Goal: Information Seeking & Learning: Learn about a topic

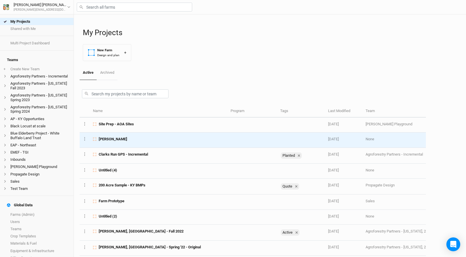
click at [121, 139] on div "[PERSON_NAME]" at bounding box center [158, 139] width 131 height 5
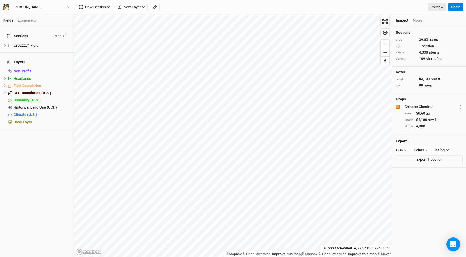
click at [35, 9] on button "[PERSON_NAME]" at bounding box center [37, 7] width 68 height 6
click at [35, 15] on button "Back" at bounding box center [48, 16] width 46 height 8
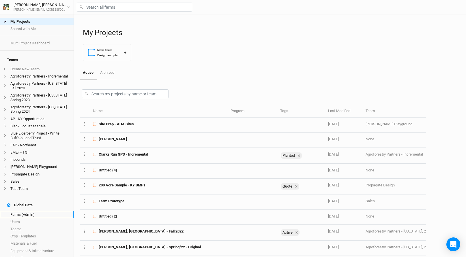
click at [35, 211] on link "Farms (Admin)" at bounding box center [37, 214] width 74 height 7
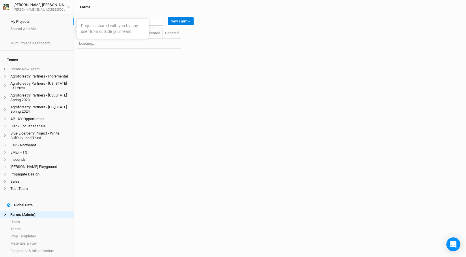
click at [33, 22] on link "My Projects" at bounding box center [37, 21] width 74 height 7
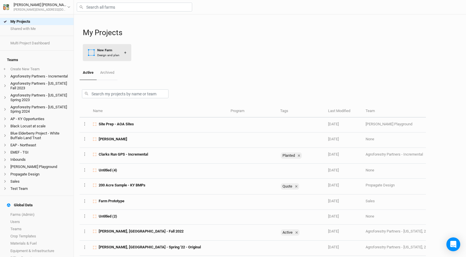
click at [115, 50] on div "New Farm" at bounding box center [108, 50] width 22 height 5
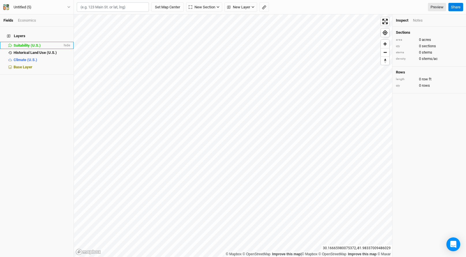
click at [42, 43] on div "Suitability (U.S.)" at bounding box center [38, 45] width 49 height 5
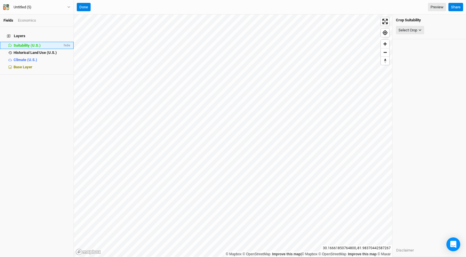
click at [48, 45] on li "Suitability (U.S.) hide" at bounding box center [37, 45] width 74 height 7
click at [49, 51] on span "Historical Land Use (U.S.)" at bounding box center [35, 53] width 43 height 4
click at [417, 29] on div "Select Attribute" at bounding box center [411, 30] width 25 height 6
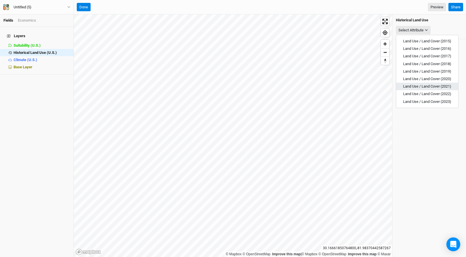
click at [414, 90] on button "Land Use / Land Cover (2021)" at bounding box center [427, 87] width 62 height 8
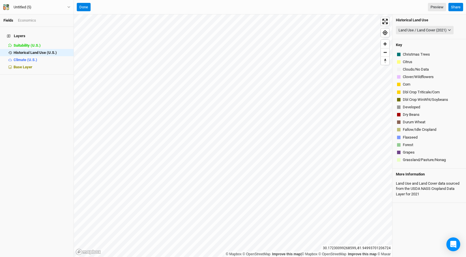
scroll to position [112, 0]
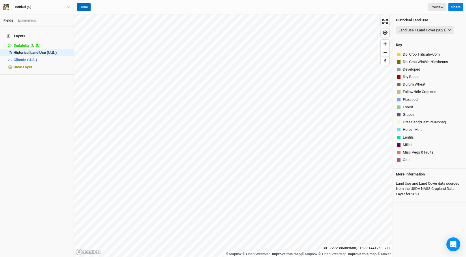
click at [83, 8] on button "Done" at bounding box center [84, 7] width 14 height 9
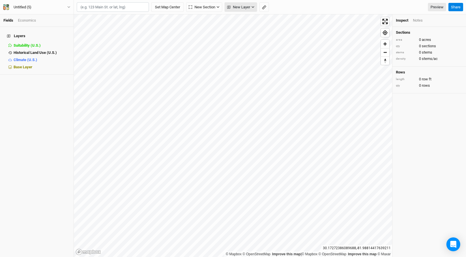
click at [234, 8] on span "New Layer" at bounding box center [238, 7] width 23 height 6
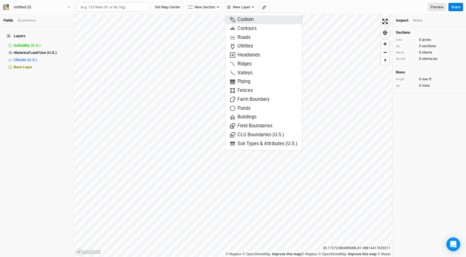
click at [238, 18] on span "Custom" at bounding box center [242, 19] width 24 height 7
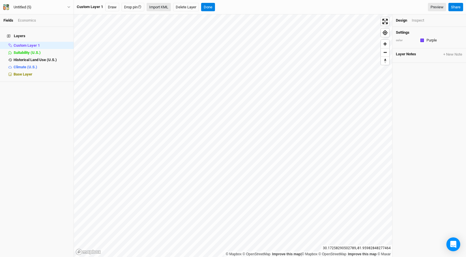
click at [165, 7] on button "Import KML" at bounding box center [159, 7] width 24 height 9
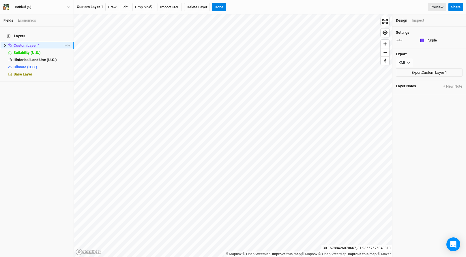
click at [4, 44] on icon at bounding box center [4, 45] width 3 height 3
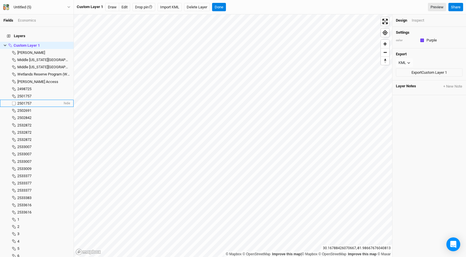
click at [23, 100] on li "2501757 hide" at bounding box center [37, 103] width 74 height 7
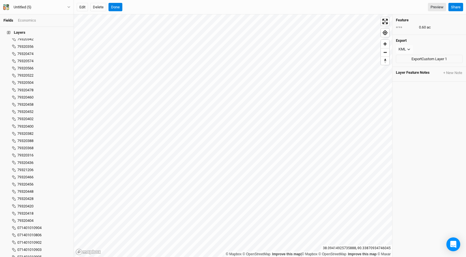
scroll to position [4765, 0]
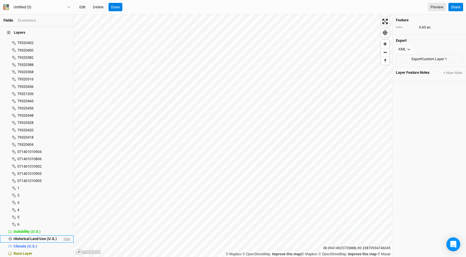
click at [67, 236] on span "hide" at bounding box center [67, 239] width 8 height 7
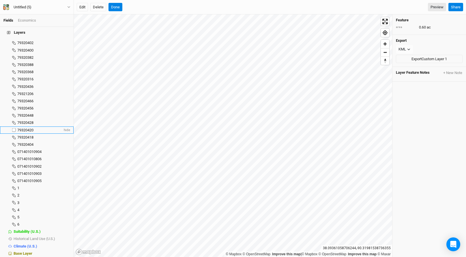
click at [37, 127] on li "79320420 hide" at bounding box center [37, 130] width 74 height 7
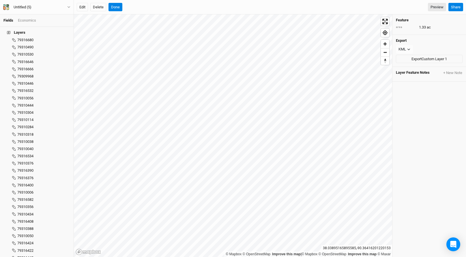
scroll to position [3620, 0]
click at [25, 181] on li "79310318 hide" at bounding box center [37, 184] width 74 height 7
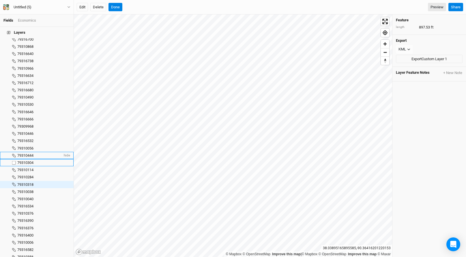
click at [24, 155] on li "79310444 hide" at bounding box center [37, 155] width 74 height 7
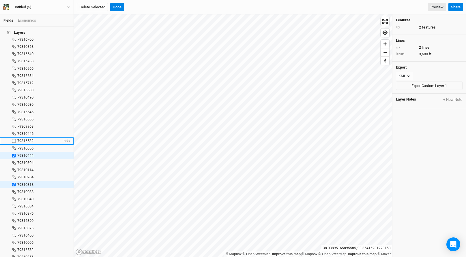
click at [24, 139] on span "79316532" at bounding box center [25, 141] width 16 height 4
checkbox input "true"
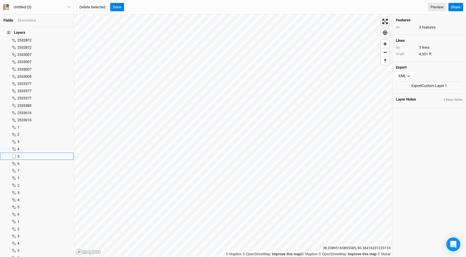
scroll to position [0, 0]
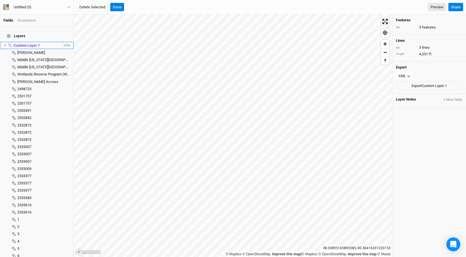
click at [5, 44] on icon at bounding box center [4, 45] width 3 height 3
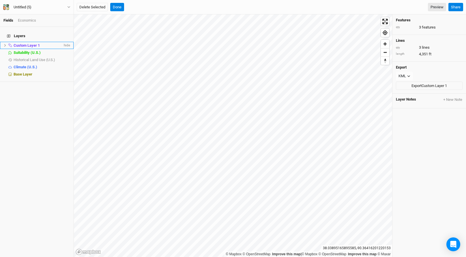
click at [18, 43] on span "Custom Layer 1" at bounding box center [27, 45] width 26 height 4
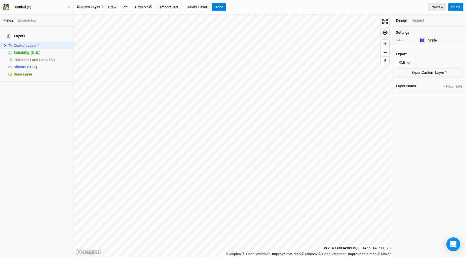
click at [423, 40] on div "button" at bounding box center [422, 40] width 3 height 3
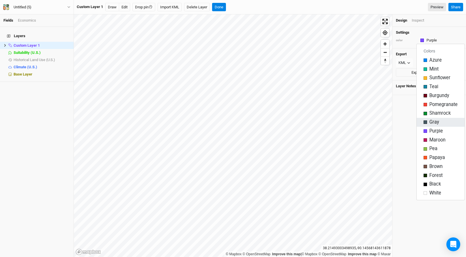
click at [436, 122] on span "Gray" at bounding box center [435, 122] width 10 height 7
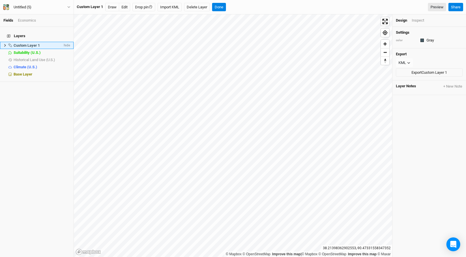
click at [5, 44] on button at bounding box center [4, 45] width 3 height 3
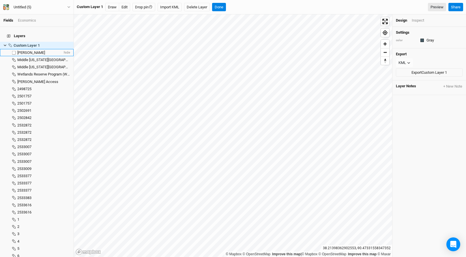
click at [15, 49] on label at bounding box center [13, 52] width 7 height 7
click at [15, 51] on input "checkbox" at bounding box center [14, 53] width 4 height 4
checkbox input "true"
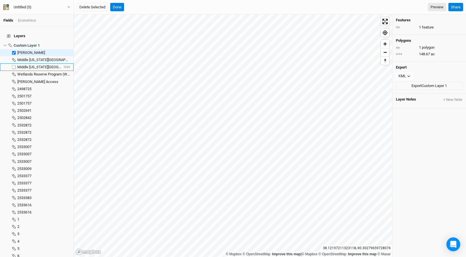
click at [37, 65] on span "Middle [US_STATE][GEOGRAPHIC_DATA]" at bounding box center [50, 67] width 66 height 4
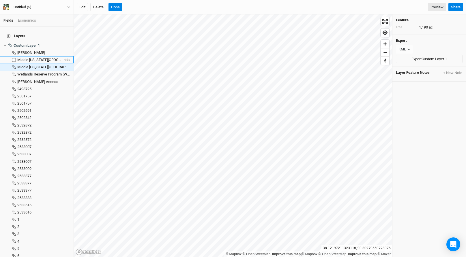
click at [38, 58] on span "Middle [US_STATE][GEOGRAPHIC_DATA]" at bounding box center [50, 60] width 66 height 4
click at [36, 72] on span "Wetlands Reserve Program (WRP), [GEOGRAPHIC_DATA], [GEOGRAPHIC_DATA]" at bounding box center [82, 74] width 130 height 4
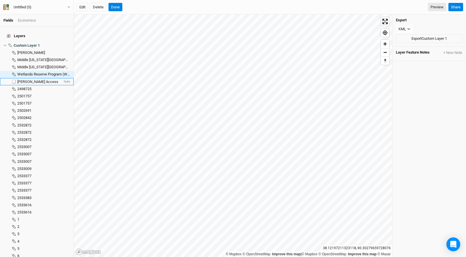
click at [35, 78] on li "[PERSON_NAME] Access hide" at bounding box center [37, 81] width 74 height 7
click at [36, 72] on span "Wetlands Reserve Program (WRP), [GEOGRAPHIC_DATA], [GEOGRAPHIC_DATA]" at bounding box center [82, 74] width 130 height 4
click at [38, 64] on li "Middle [US_STATE][GEOGRAPHIC_DATA] hide" at bounding box center [37, 67] width 74 height 7
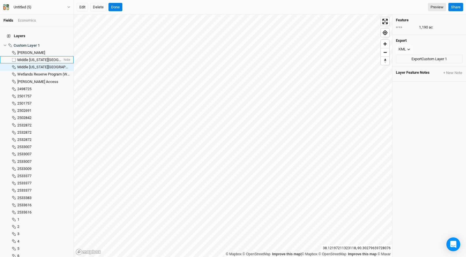
click at [39, 58] on span "Middle [US_STATE][GEOGRAPHIC_DATA]" at bounding box center [50, 60] width 66 height 4
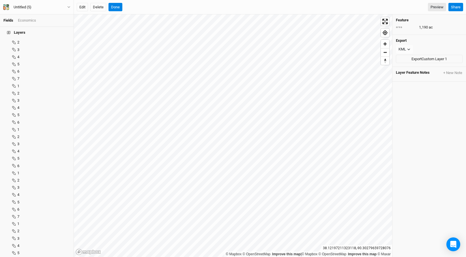
scroll to position [668, 0]
click at [32, 191] on li "2 hide" at bounding box center [37, 191] width 74 height 7
click at [35, 225] on li "1 hide" at bounding box center [37, 228] width 74 height 7
click at [35, 212] on li "1 hide" at bounding box center [37, 213] width 74 height 7
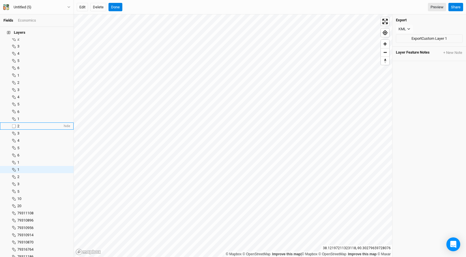
scroll to position [888, 0]
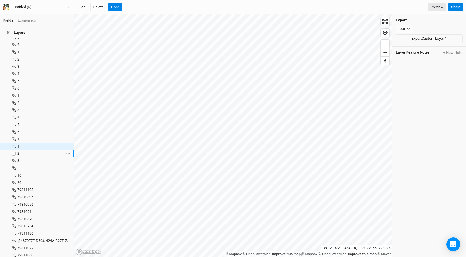
click at [27, 152] on div "2" at bounding box center [39, 154] width 45 height 5
click at [27, 159] on div "3" at bounding box center [39, 161] width 45 height 5
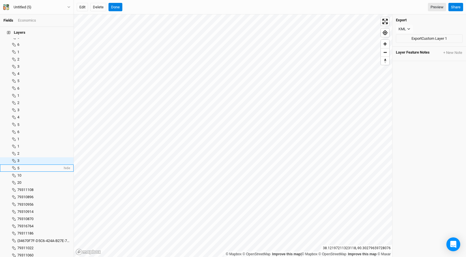
click at [27, 165] on li "5 hide" at bounding box center [37, 168] width 74 height 7
click at [27, 167] on li "5 hide" at bounding box center [37, 168] width 74 height 7
click at [26, 179] on li "20 hide" at bounding box center [37, 182] width 74 height 7
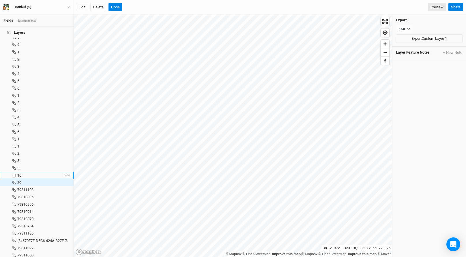
click at [27, 173] on div "10" at bounding box center [39, 175] width 45 height 5
click at [120, 6] on button "Done" at bounding box center [116, 7] width 14 height 9
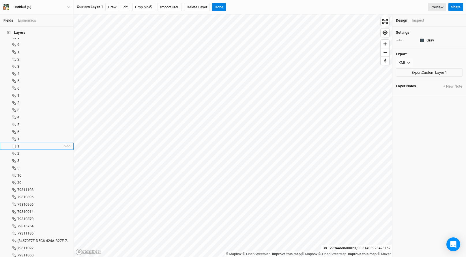
click at [29, 144] on div "1" at bounding box center [39, 146] width 45 height 5
checkbox input "true"
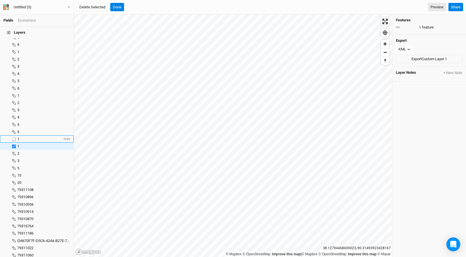
click at [29, 137] on div "1" at bounding box center [39, 139] width 45 height 5
checkbox input "true"
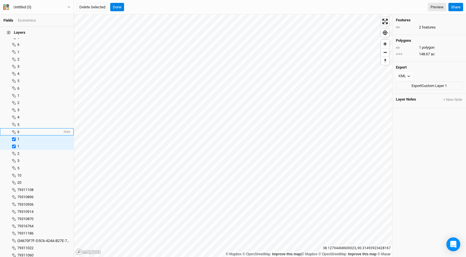
click at [29, 130] on li "6 hide" at bounding box center [37, 131] width 74 height 7
click at [31, 123] on div "5" at bounding box center [39, 125] width 45 height 5
checkbox input "true"
click at [32, 116] on div "4" at bounding box center [39, 117] width 45 height 5
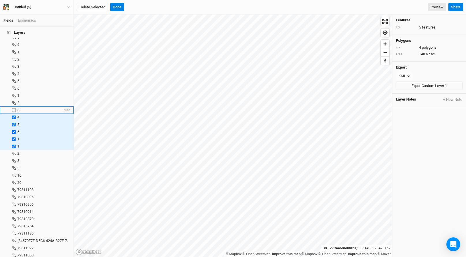
click at [32, 108] on div "3" at bounding box center [39, 110] width 45 height 5
checkbox input "true"
click at [32, 94] on div "1" at bounding box center [39, 96] width 45 height 5
checkbox input "true"
click at [29, 101] on div "2" at bounding box center [39, 103] width 45 height 5
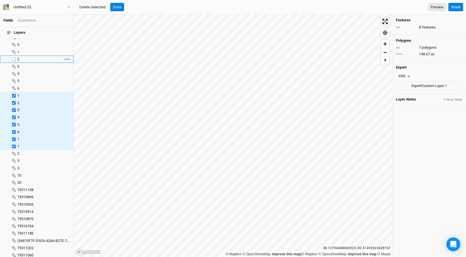
click at [27, 56] on li "2 hide" at bounding box center [37, 59] width 74 height 7
checkbox input "true"
click at [26, 64] on div "3" at bounding box center [39, 66] width 45 height 5
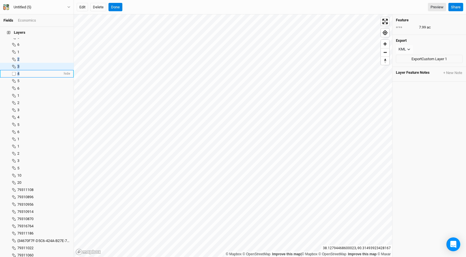
click at [26, 72] on div "4" at bounding box center [39, 74] width 45 height 5
click at [25, 86] on div "6" at bounding box center [39, 88] width 45 height 5
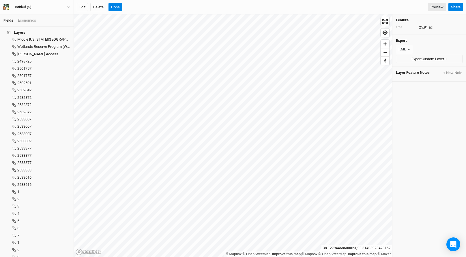
scroll to position [0, 0]
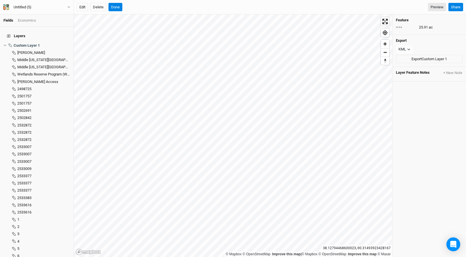
click at [25, 87] on span "2498725" at bounding box center [24, 89] width 14 height 4
click at [6, 45] on icon at bounding box center [5, 46] width 3 height 2
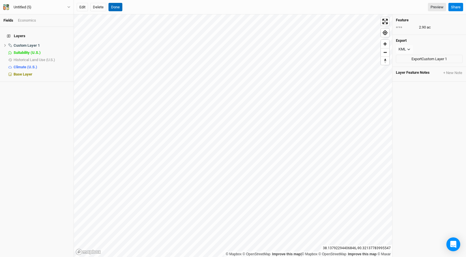
click at [115, 3] on button "Done" at bounding box center [116, 7] width 14 height 9
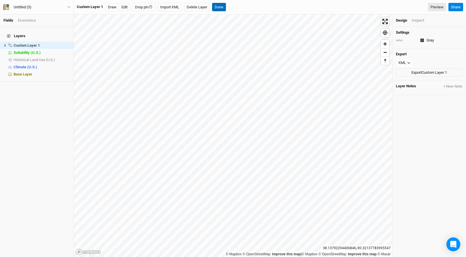
click at [221, 9] on button "Done" at bounding box center [219, 7] width 14 height 9
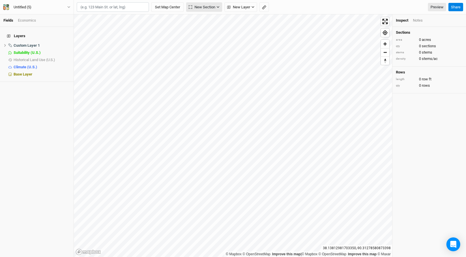
click at [212, 10] on span "New Section" at bounding box center [202, 7] width 27 height 6
click at [211, 12] on button "New Section" at bounding box center [204, 7] width 36 height 10
click at [207, 8] on span "New Section" at bounding box center [202, 7] width 27 height 6
click at [207, 21] on div "Grid" at bounding box center [203, 19] width 9 height 7
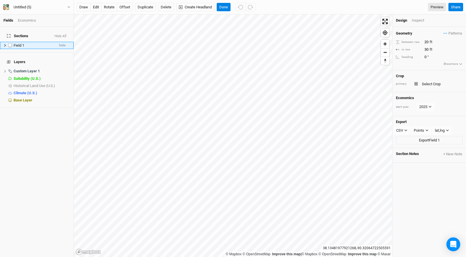
click at [3, 42] on li "Field 1 hide" at bounding box center [37, 45] width 74 height 7
click at [4, 44] on icon at bounding box center [4, 45] width 3 height 3
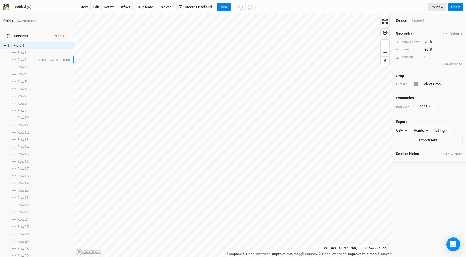
click at [19, 58] on span "Row 2" at bounding box center [21, 60] width 9 height 5
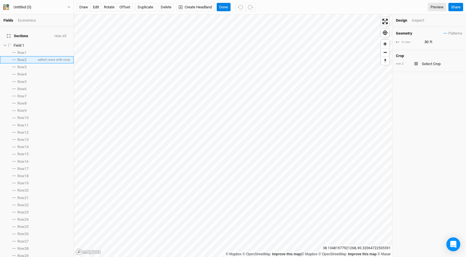
click at [14, 59] on icon at bounding box center [13, 59] width 3 height 1
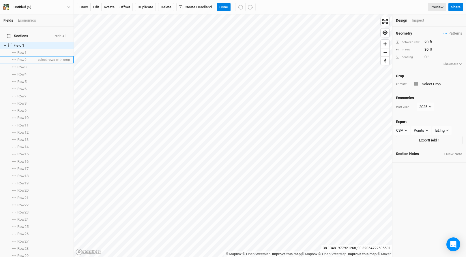
click at [18, 58] on span "Row 2" at bounding box center [21, 60] width 9 height 5
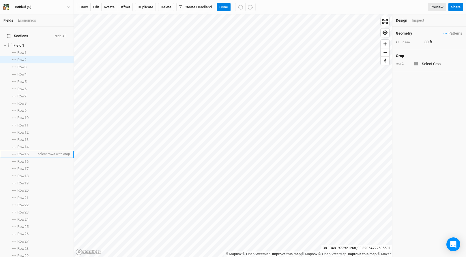
click at [23, 152] on span "Row 15" at bounding box center [22, 154] width 11 height 5
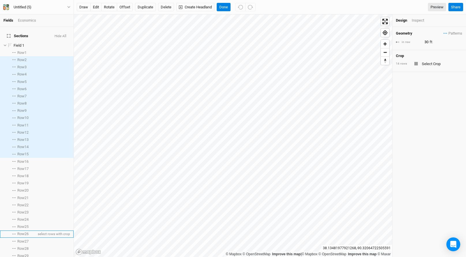
click at [23, 231] on li "Row 26 select rows with crop" at bounding box center [37, 234] width 74 height 7
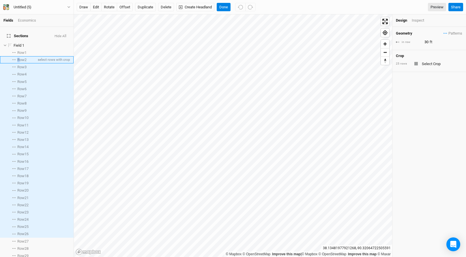
click at [20, 58] on span "Row 2" at bounding box center [21, 60] width 9 height 5
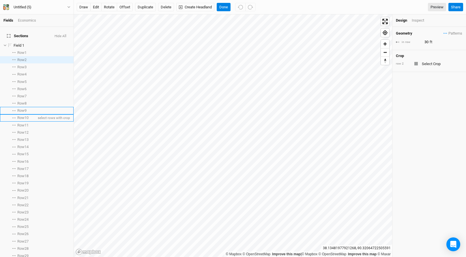
click at [22, 115] on li "Row 10 select rows with crop" at bounding box center [37, 118] width 74 height 7
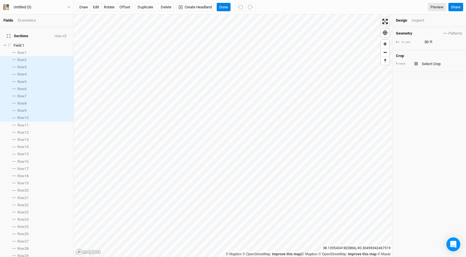
click at [228, 2] on div "draw edit rotate offset Duplicate Delete Create Headland Done Preview Share" at bounding box center [270, 7] width 392 height 14
click at [221, 6] on button "Done" at bounding box center [224, 7] width 14 height 9
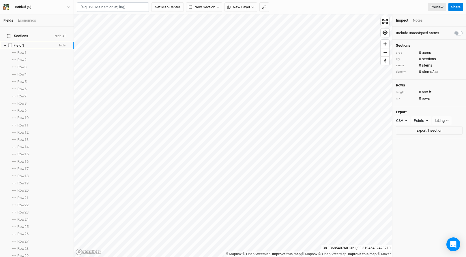
click at [5, 45] on icon at bounding box center [5, 46] width 3 height 2
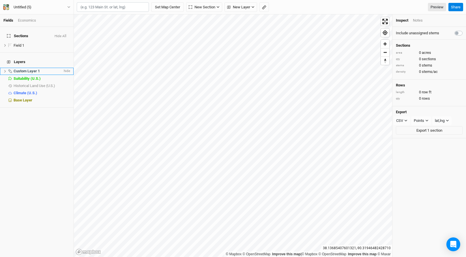
click at [4, 70] on icon at bounding box center [4, 71] width 3 height 3
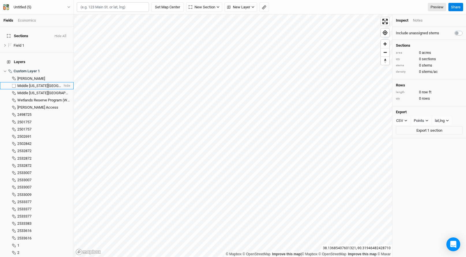
click at [21, 84] on span "Middle [US_STATE][GEOGRAPHIC_DATA]" at bounding box center [50, 86] width 66 height 4
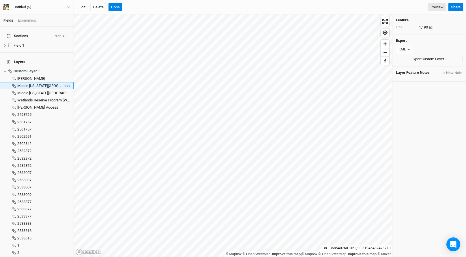
click at [15, 84] on icon at bounding box center [13, 85] width 3 height 3
click at [13, 84] on icon at bounding box center [13, 85] width 3 height 3
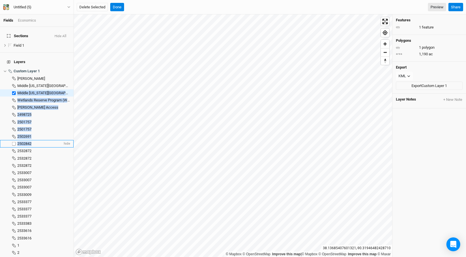
click at [28, 140] on li "2502842 hide" at bounding box center [37, 143] width 74 height 7
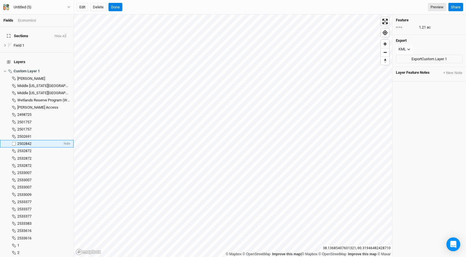
click at [12, 141] on label at bounding box center [13, 144] width 7 height 7
click at [12, 142] on input "checkbox" at bounding box center [14, 144] width 4 height 4
checkbox input "true"
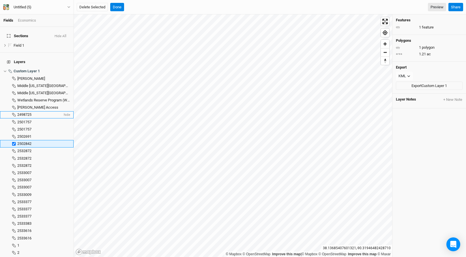
click at [18, 113] on span "2498725" at bounding box center [24, 115] width 14 height 4
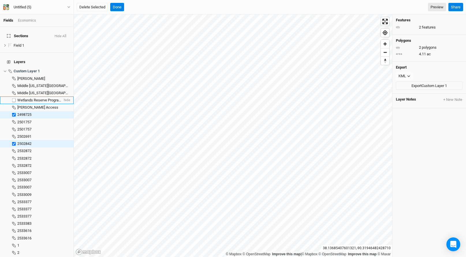
click at [16, 97] on label at bounding box center [13, 100] width 7 height 7
click at [16, 98] on input "checkbox" at bounding box center [14, 100] width 4 height 4
checkbox input "true"
click at [21, 84] on span "Middle [US_STATE][GEOGRAPHIC_DATA]" at bounding box center [50, 86] width 66 height 4
checkbox input "true"
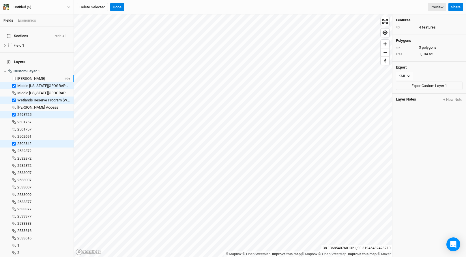
click at [23, 75] on li "[PERSON_NAME] hide" at bounding box center [37, 78] width 74 height 7
checkbox input "true"
click at [120, 7] on button "Done" at bounding box center [117, 7] width 14 height 9
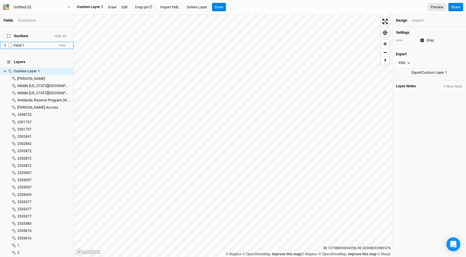
click at [10, 42] on label at bounding box center [10, 45] width 7 height 7
click at [10, 44] on input "checkbox" at bounding box center [10, 46] width 4 height 4
checkbox input "true"
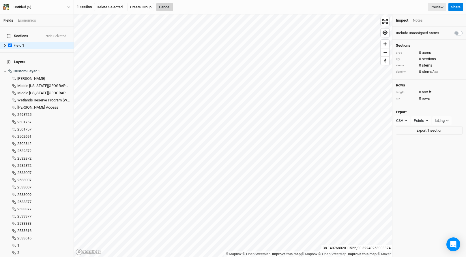
click at [166, 5] on button "Cancel" at bounding box center [164, 7] width 16 height 9
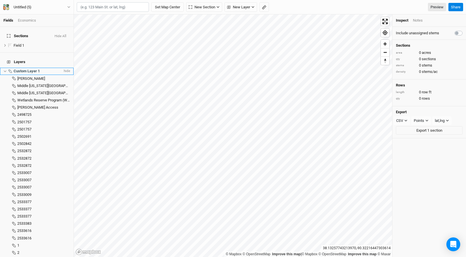
click at [4, 70] on icon at bounding box center [4, 71] width 3 height 3
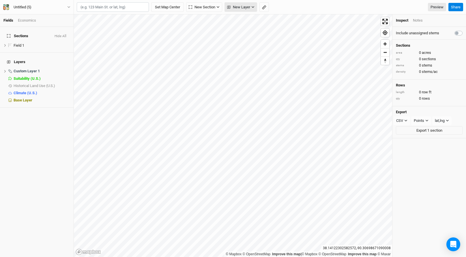
click at [233, 8] on span "New Layer" at bounding box center [238, 7] width 23 height 6
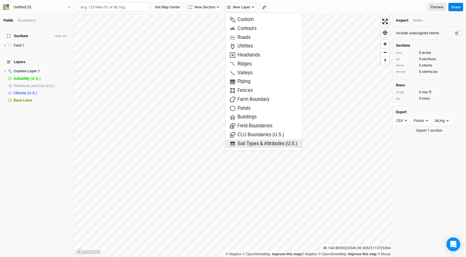
click at [257, 143] on span "Soil Types & Attributes (U.S.)" at bounding box center [264, 144] width 68 height 7
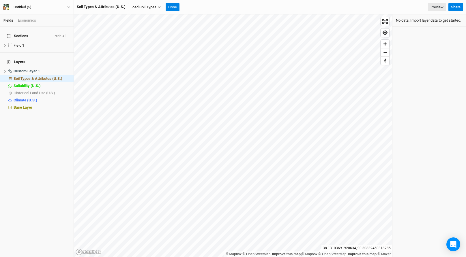
click at [64, 34] on button "Hide All" at bounding box center [60, 36] width 12 height 4
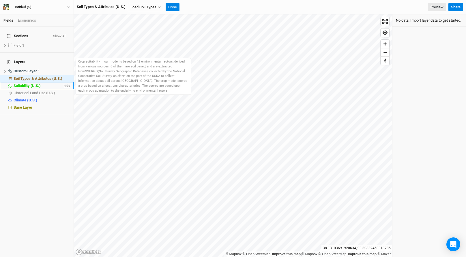
click at [67, 82] on span "hide" at bounding box center [67, 85] width 8 height 7
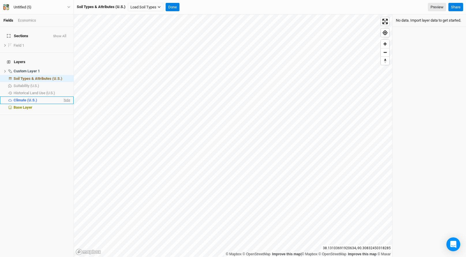
click at [64, 97] on span "hide" at bounding box center [67, 100] width 8 height 7
click at [66, 105] on div "Base Layer" at bounding box center [42, 107] width 57 height 5
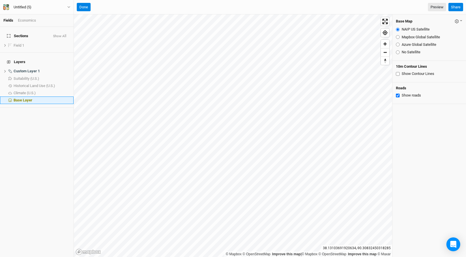
click at [66, 98] on div "Base Layer" at bounding box center [42, 100] width 57 height 5
click at [66, 68] on span "hide" at bounding box center [67, 71] width 8 height 7
click at [88, 8] on button "Done" at bounding box center [84, 7] width 14 height 9
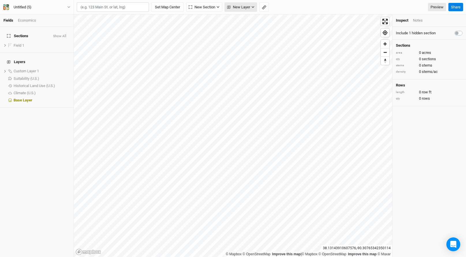
click at [230, 6] on icon "button" at bounding box center [228, 6] width 3 height 3
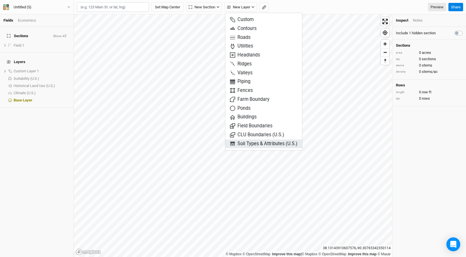
click at [253, 142] on span "Soil Types & Attributes (U.S.)" at bounding box center [264, 144] width 68 height 7
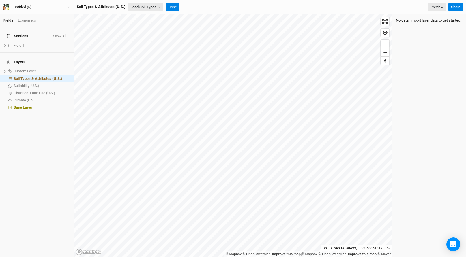
click at [142, 11] on button "Load Soil Types" at bounding box center [146, 7] width 36 height 9
click at [142, 16] on button "Load for Current View" at bounding box center [151, 18] width 46 height 8
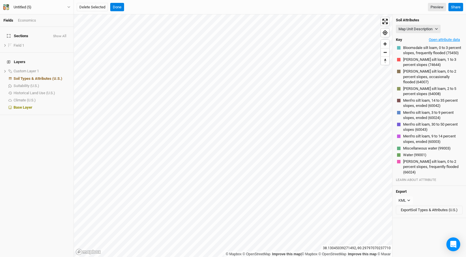
click at [456, 39] on button "Open attribute data" at bounding box center [444, 40] width 36 height 9
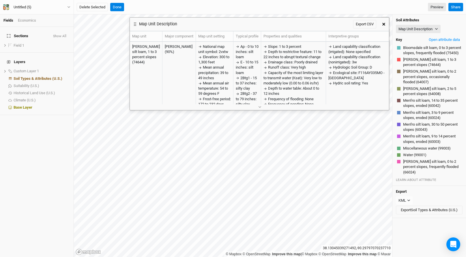
click at [266, 107] on div at bounding box center [259, 107] width 259 height 6
click at [261, 108] on icon "button" at bounding box center [259, 107] width 3 height 3
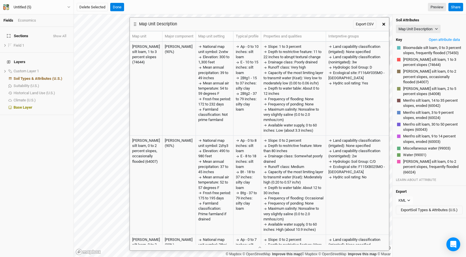
click at [383, 26] on button "button" at bounding box center [384, 24] width 10 height 10
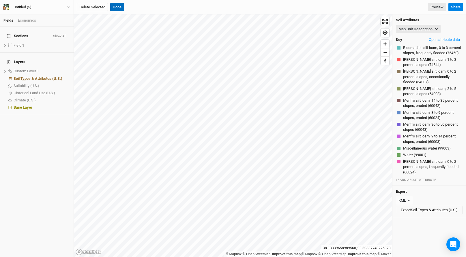
click at [120, 5] on button "Done" at bounding box center [117, 7] width 14 height 9
click at [5, 68] on li "Custom Layer 1 show" at bounding box center [37, 71] width 74 height 7
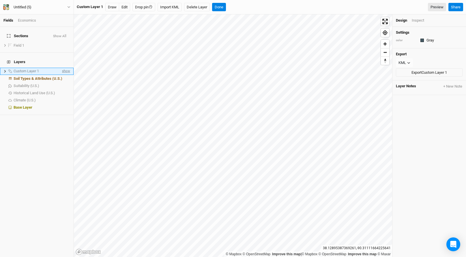
click at [64, 68] on span "show" at bounding box center [65, 71] width 9 height 7
click at [5, 70] on icon at bounding box center [4, 71] width 3 height 3
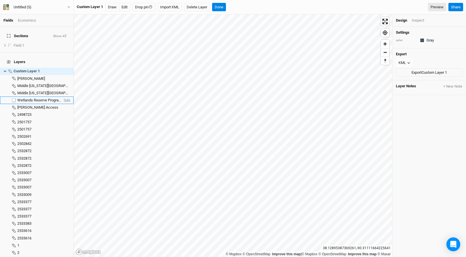
click at [66, 97] on span "hide" at bounding box center [67, 100] width 8 height 7
click at [66, 89] on span "hide" at bounding box center [67, 92] width 8 height 7
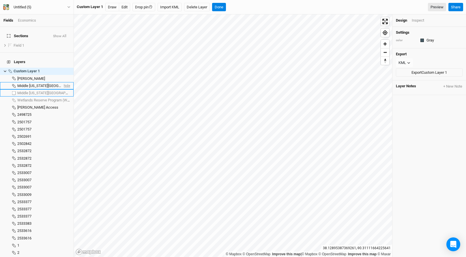
click at [67, 82] on span "hide" at bounding box center [67, 85] width 8 height 7
click at [67, 75] on span "hide" at bounding box center [67, 78] width 8 height 7
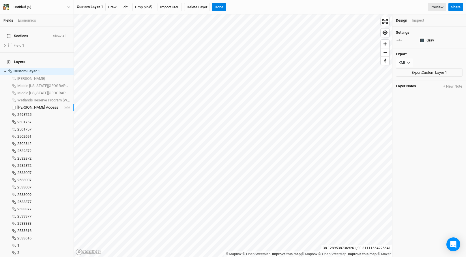
click at [68, 104] on span "hide" at bounding box center [67, 107] width 8 height 7
click at [5, 70] on icon at bounding box center [4, 71] width 3 height 3
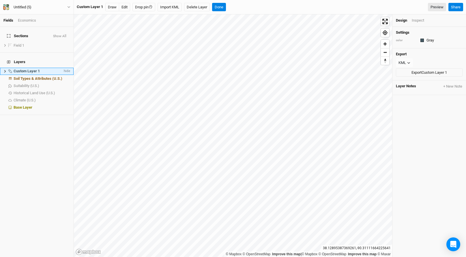
click at [5, 70] on icon at bounding box center [4, 71] width 3 height 3
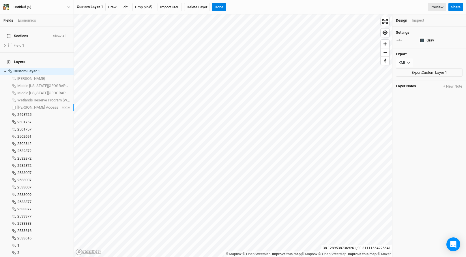
click at [66, 104] on span "show" at bounding box center [65, 107] width 9 height 7
click at [66, 97] on span "show" at bounding box center [65, 100] width 9 height 7
click at [66, 89] on span "show" at bounding box center [65, 92] width 9 height 7
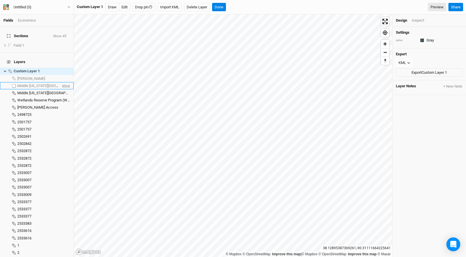
click at [66, 82] on span "show" at bounding box center [65, 85] width 9 height 7
click at [66, 75] on span "show" at bounding box center [65, 78] width 9 height 7
click at [5, 70] on icon at bounding box center [5, 71] width 3 height 2
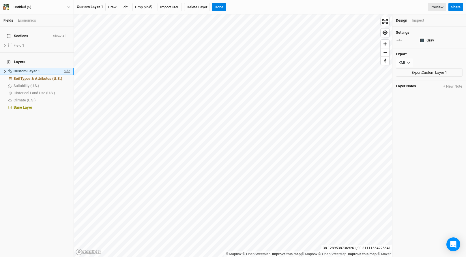
click at [65, 68] on span "hide" at bounding box center [67, 71] width 8 height 7
click at [40, 76] on span "Soil Types & Attributes (U.S.)" at bounding box center [38, 78] width 49 height 4
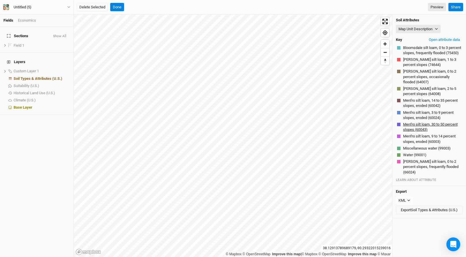
click at [426, 133] on button "Menfro silt loam, 30 to 50 percent slopes (60043)" at bounding box center [432, 127] width 59 height 11
click at [423, 152] on button "Miscellaneous water (99003)" at bounding box center [427, 149] width 48 height 6
click at [422, 52] on button "Bloomsdale silt loam, 0 to 3 percent slopes, frequently flooded (75450)" at bounding box center [432, 50] width 59 height 11
click at [413, 94] on button "[PERSON_NAME] silt loam, 2 to 5 percent slopes (64008)" at bounding box center [432, 91] width 59 height 11
click at [414, 80] on button "[PERSON_NAME] silt loam, 0 to 2 percent slopes, occasionally flooded (64007)" at bounding box center [432, 77] width 59 height 16
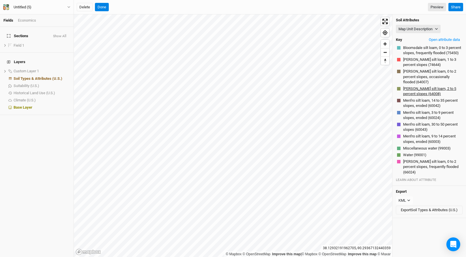
click at [415, 96] on button "[PERSON_NAME] silt loam, 2 to 5 percent slopes (64008)" at bounding box center [432, 91] width 59 height 11
click at [415, 68] on button "[PERSON_NAME] silt loam, 1 to 3 percent slopes (74644)" at bounding box center [432, 62] width 59 height 11
click at [447, 42] on button "Open attribute data" at bounding box center [444, 40] width 36 height 9
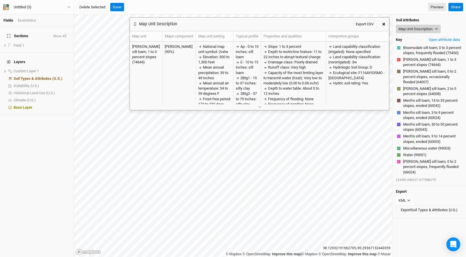
click at [414, 26] on button "Map Unit Description" at bounding box center [418, 29] width 45 height 9
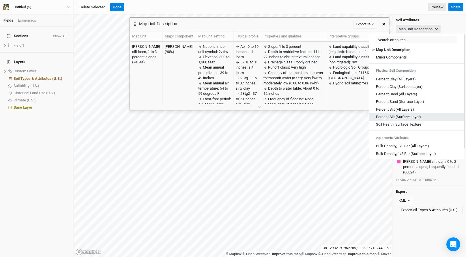
scroll to position [1, 0]
click at [405, 122] on Texture "Soil Health: Surface Texture" at bounding box center [398, 123] width 45 height 5
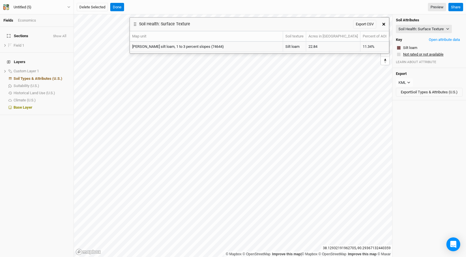
click at [410, 53] on button "Not rated or not available" at bounding box center [423, 55] width 41 height 6
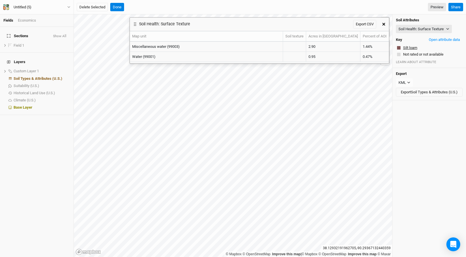
click at [409, 47] on button "Silt loam" at bounding box center [410, 48] width 15 height 6
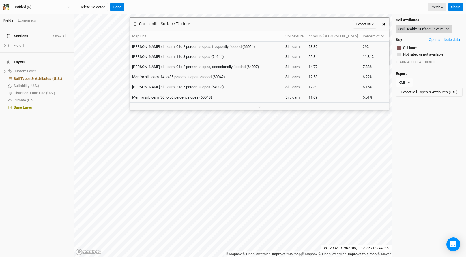
click at [416, 27] on button "Soil Health: Surface Texture" at bounding box center [424, 29] width 56 height 9
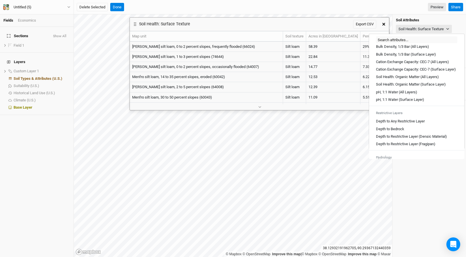
scroll to position [154, 0]
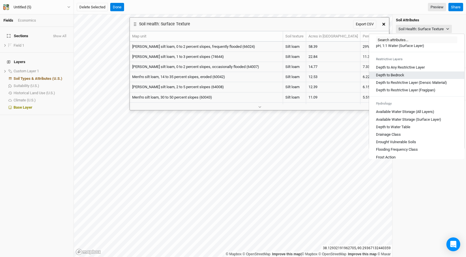
click at [404, 78] on Bedrock "Depth to Bedrock" at bounding box center [390, 75] width 28 height 5
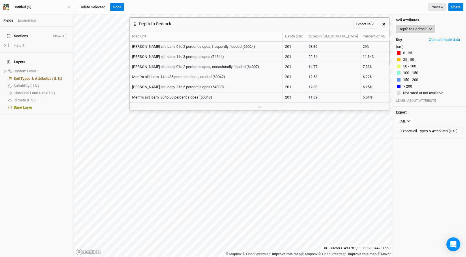
click at [410, 30] on button "Depth to Bedrock" at bounding box center [415, 29] width 39 height 9
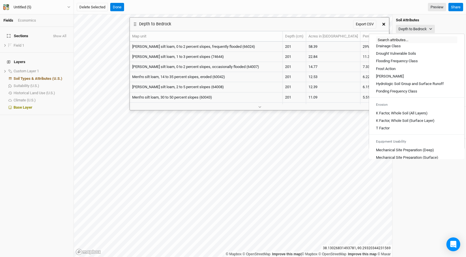
scroll to position [319, 0]
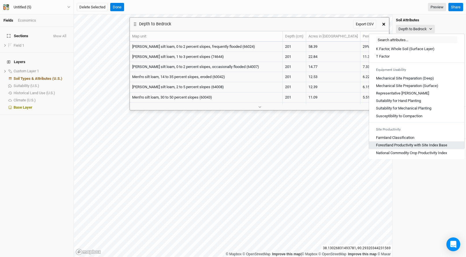
click at [403, 145] on Base "Forestland Productivity with Site Index Base" at bounding box center [411, 145] width 71 height 5
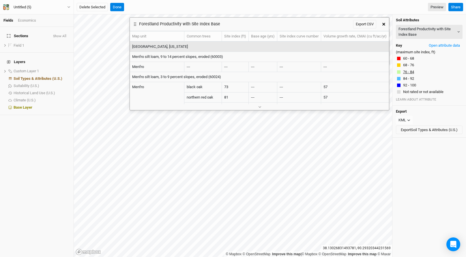
click at [407, 71] on button "76 - 84" at bounding box center [409, 72] width 12 height 6
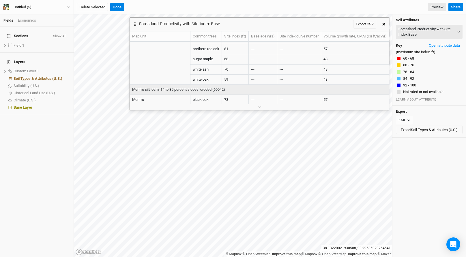
scroll to position [0, 0]
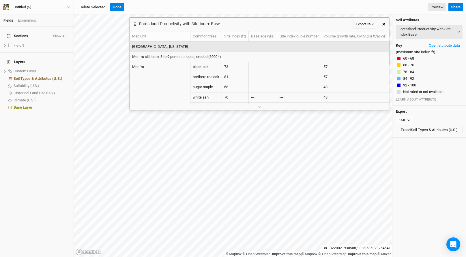
click at [407, 58] on button "60 - 68" at bounding box center [409, 59] width 12 height 6
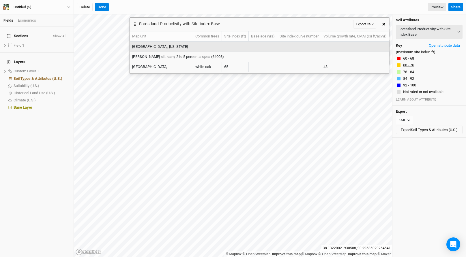
click at [409, 66] on button "68 - 76" at bounding box center [409, 65] width 12 height 6
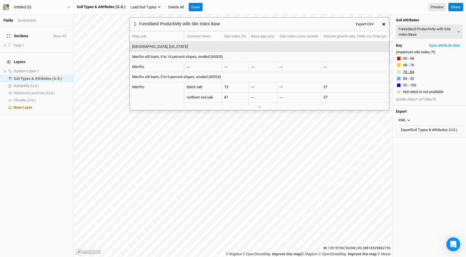
click at [410, 72] on button "76 - 84" at bounding box center [409, 72] width 12 height 6
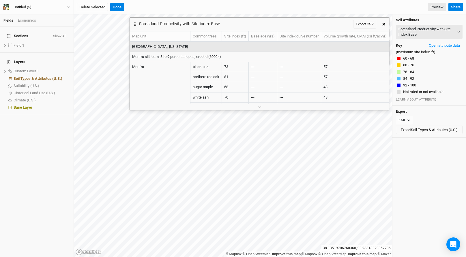
click at [409, 82] on div "Soil Attributes Forestland Productivity with Site Index Base Map Unit Descripti…" at bounding box center [430, 60] width 74 height 92
click at [409, 86] on button "92 - 100" at bounding box center [410, 86] width 14 height 6
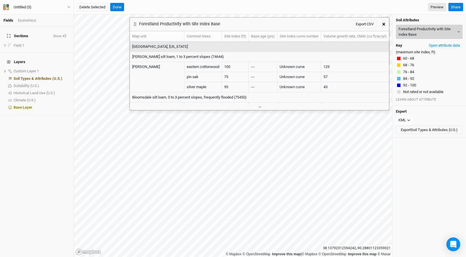
click at [415, 27] on button "Forestland Productivity with Site Index Base" at bounding box center [429, 32] width 67 height 14
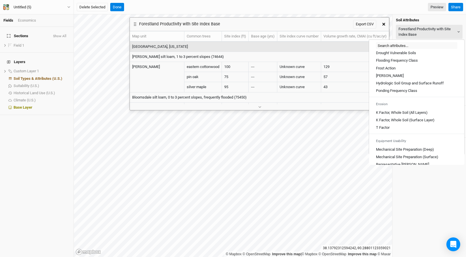
scroll to position [319, 0]
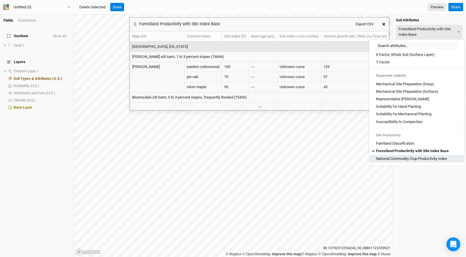
click at [410, 157] on Index "National Commodity Crop Productivity Index" at bounding box center [411, 158] width 71 height 5
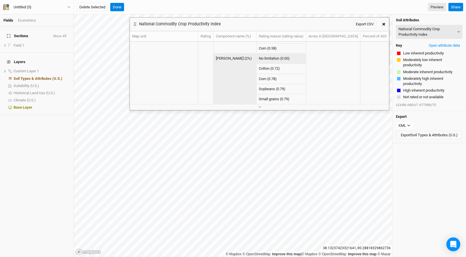
scroll to position [0, 0]
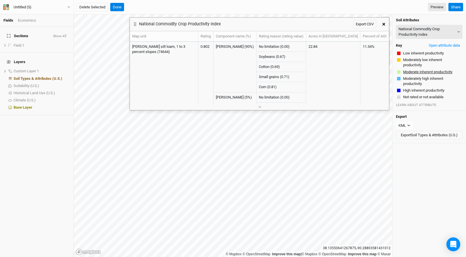
click at [417, 72] on button "Moderate inherent productivity" at bounding box center [428, 72] width 50 height 6
click at [385, 24] on icon "button" at bounding box center [383, 24] width 3 height 3
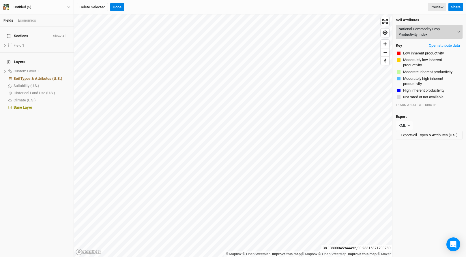
click at [416, 26] on button "National Commodity Crop Productivity Index" at bounding box center [429, 32] width 67 height 14
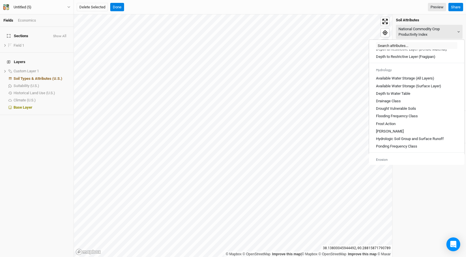
scroll to position [319, 0]
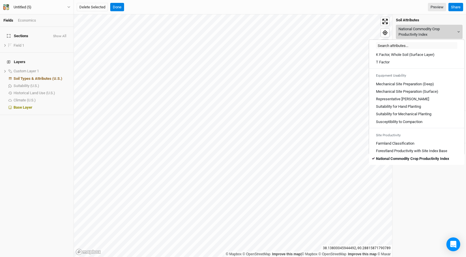
click at [416, 32] on button "National Commodity Crop Productivity Index" at bounding box center [429, 32] width 67 height 14
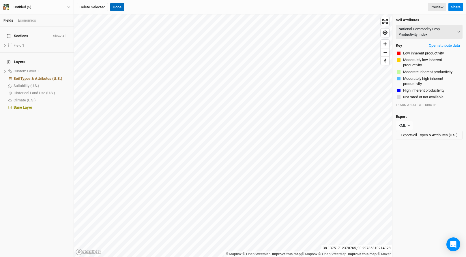
click at [115, 4] on button "Done" at bounding box center [117, 7] width 14 height 9
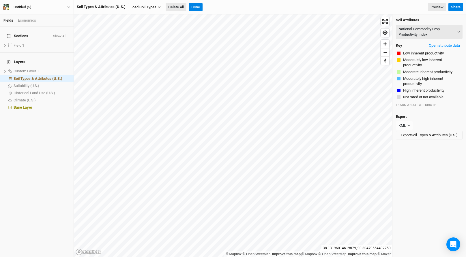
click at [177, 3] on button "Delete All" at bounding box center [176, 7] width 21 height 9
click at [234, 3] on button "Confirm" at bounding box center [232, 7] width 18 height 9
